Goal: Transaction & Acquisition: Purchase product/service

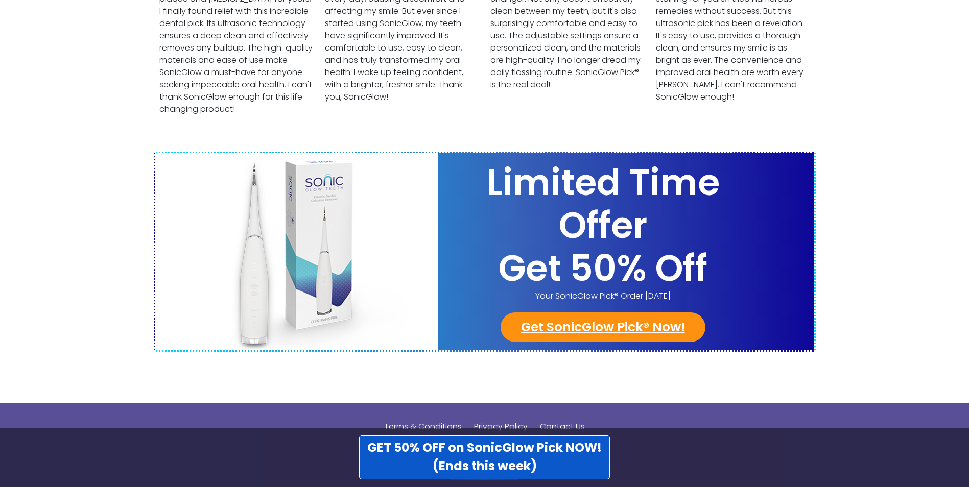
scroll to position [3955, 0]
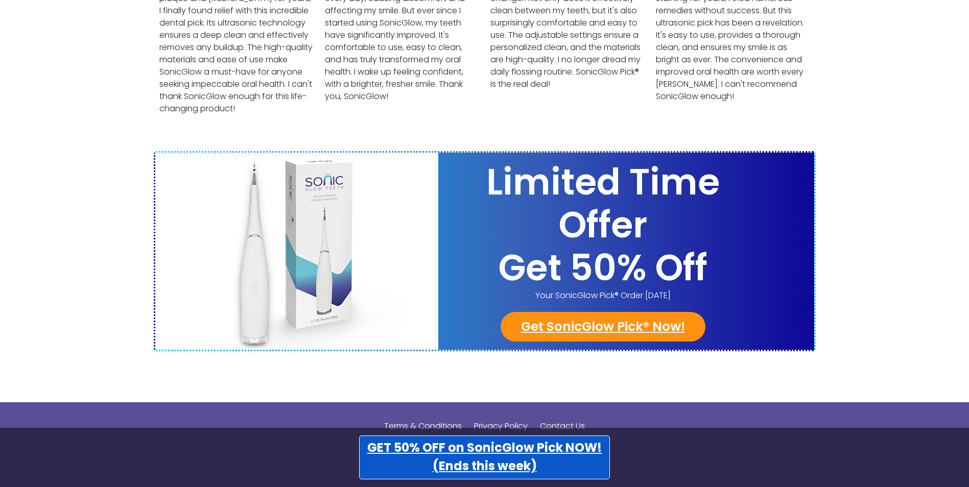
click at [510, 465] on strong "GET 50% OFF on SonicGlow Pick NOW! (Ends this week)" at bounding box center [484, 456] width 234 height 35
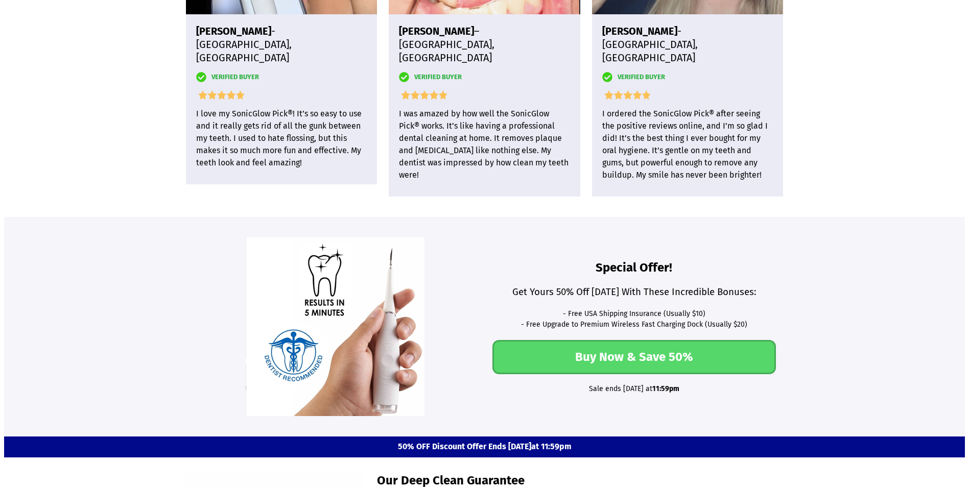
scroll to position [2599, 0]
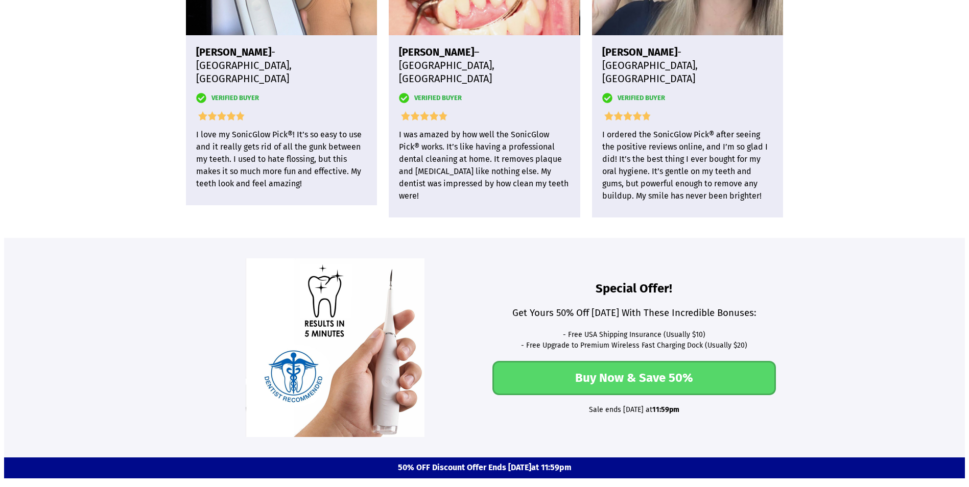
click at [674, 383] on link "Buy Now & Save 50%" at bounding box center [633, 378] width 283 height 34
